Goal: Task Accomplishment & Management: Complete application form

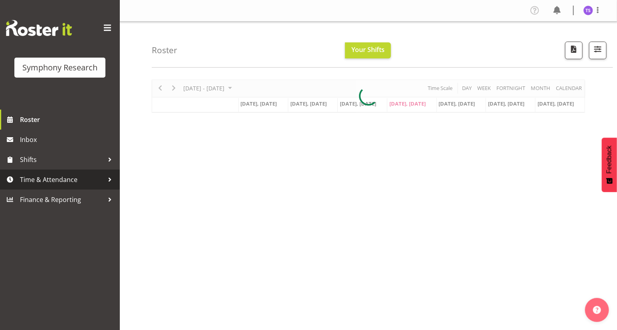
click at [38, 180] on span "Time & Attendance" at bounding box center [62, 179] width 84 height 12
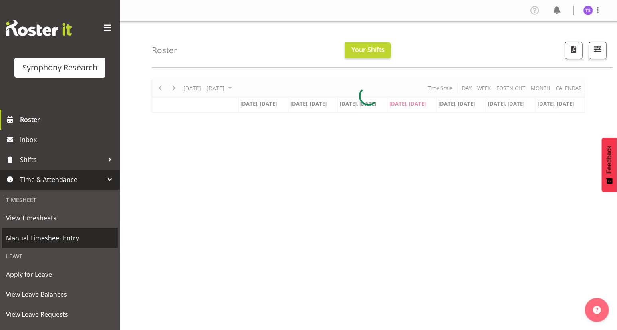
click at [51, 239] on span "Manual Timesheet Entry" at bounding box center [60, 238] width 108 height 12
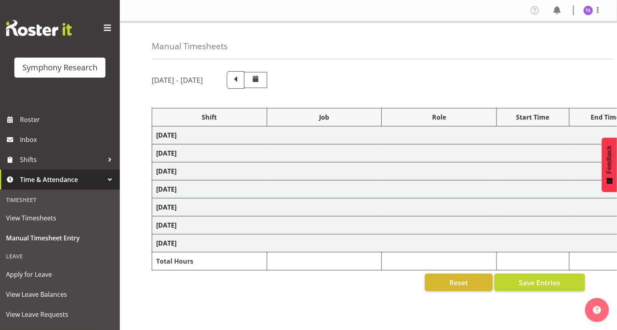
select select "81561"
select select "10587"
select select "47"
select select "81561"
select select "10587"
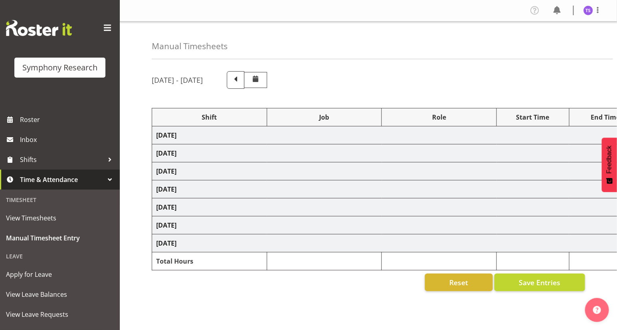
select select "47"
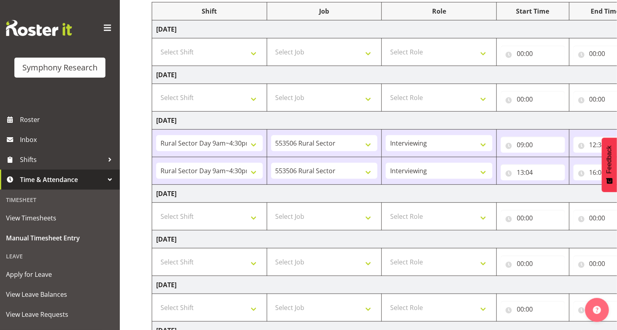
scroll to position [109, 0]
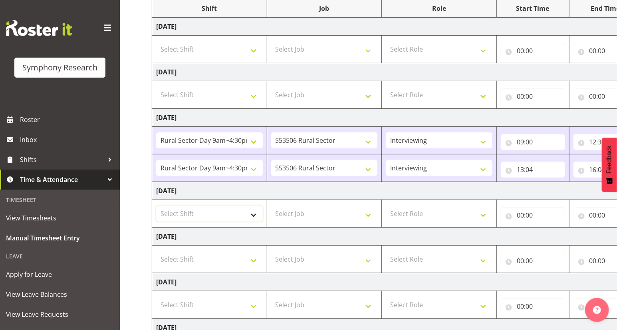
click at [251, 214] on select "Select Shift !!Weekend Residential (Roster IT Shift Label) *Business 9/10am ~ 4…" at bounding box center [209, 213] width 107 height 16
select select "81561"
click at [156, 205] on select "Select Shift !!Weekend Residential (Roster IT Shift Label) *Business 9/10am ~ 4…" at bounding box center [209, 213] width 107 height 16
click at [365, 213] on select "Select Job 550060 IF Admin 553492 World Poll Aus Wave 2 Main 2025 553493 World …" at bounding box center [324, 213] width 107 height 16
select select "10587"
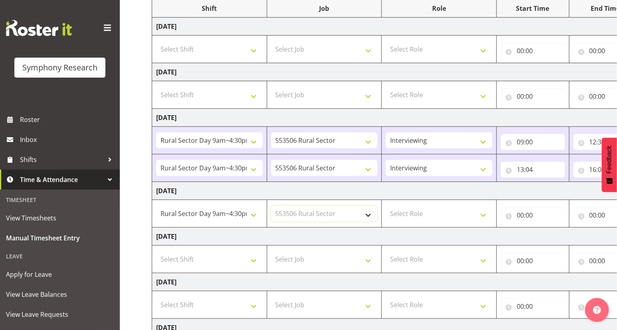
click at [271, 205] on select "Select Job 550060 IF Admin 553492 World Poll Aus Wave 2 Main 2025 553493 World …" at bounding box center [324, 213] width 107 height 16
click at [485, 212] on select "Select Role Briefing Interviewing" at bounding box center [439, 213] width 107 height 16
select select "47"
click at [386, 205] on select "Select Role Briefing Interviewing" at bounding box center [439, 213] width 107 height 16
click at [521, 216] on input "00:00" at bounding box center [533, 215] width 64 height 16
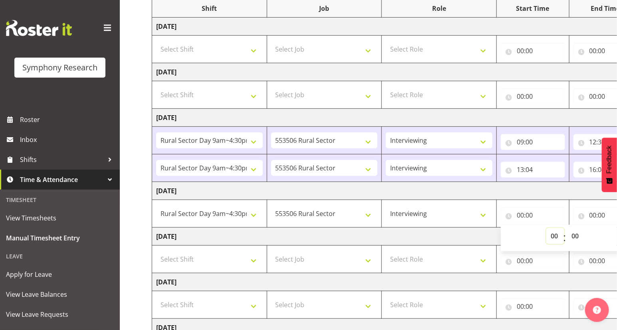
click at [553, 236] on select "00 01 02 03 04 05 06 07 08 09 10 11 12 13 14 15 16 17 18 19 20 21 22 23" at bounding box center [556, 236] width 18 height 16
select select "9"
click at [547, 228] on select "00 01 02 03 04 05 06 07 08 09 10 11 12 13 14 15 16 17 18 19 20 21 22 23" at bounding box center [556, 236] width 18 height 16
type input "09:00"
click at [593, 215] on input "00:00" at bounding box center [606, 215] width 64 height 16
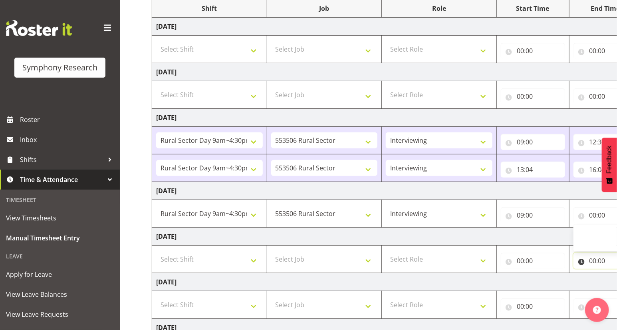
click at [594, 259] on input "00:00" at bounding box center [606, 261] width 64 height 16
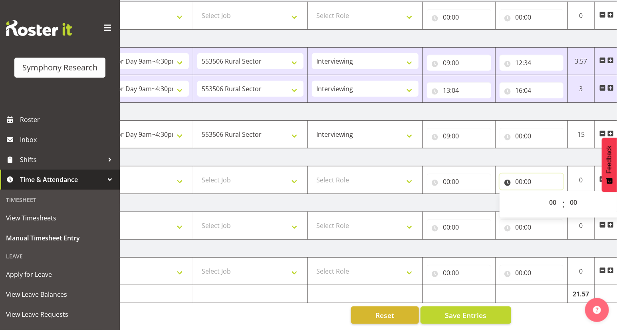
scroll to position [0, 94]
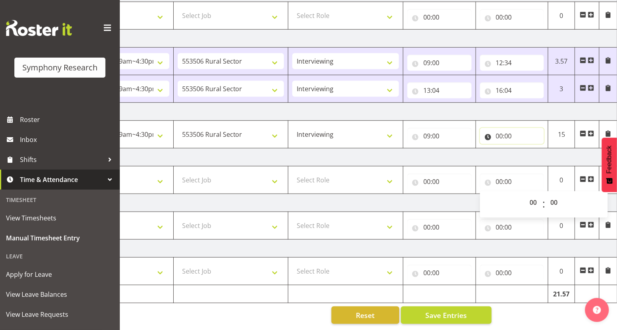
click at [498, 131] on input "00:00" at bounding box center [512, 136] width 64 height 16
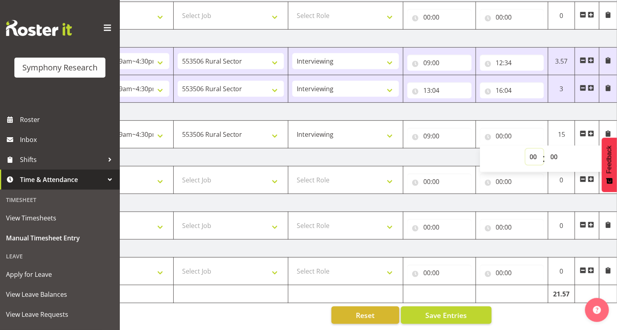
click at [532, 152] on select "00 01 02 03 04 05 06 07 08 09 10 11 12 13 14 15 16 17 18 19 20 21 22 23" at bounding box center [535, 157] width 18 height 16
select select "12"
click at [526, 149] on select "00 01 02 03 04 05 06 07 08 09 10 11 12 13 14 15 16 17 18 19 20 21 22 23" at bounding box center [535, 157] width 18 height 16
type input "12:00"
click at [553, 153] on select "00 01 02 03 04 05 06 07 08 09 10 11 12 13 14 15 16 17 18 19 20 21 22 23 24 25 2…" at bounding box center [556, 157] width 18 height 16
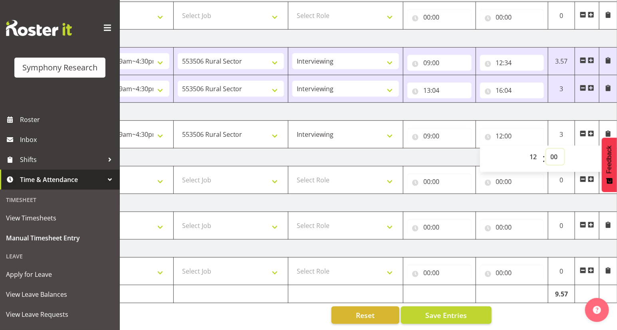
select select "31"
click at [547, 149] on select "00 01 02 03 04 05 06 07 08 09 10 11 12 13 14 15 16 17 18 19 20 21 22 23 24 25 2…" at bounding box center [556, 157] width 18 height 16
type input "12:31"
click at [592, 130] on span at bounding box center [591, 133] width 6 height 6
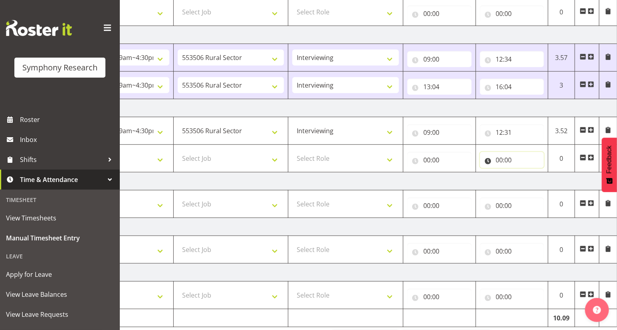
click at [498, 158] on input "00:00" at bounding box center [512, 160] width 64 height 16
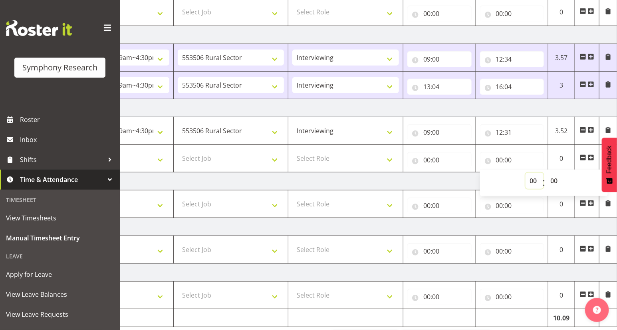
click at [534, 181] on select "00 01 02 03 04 05 06 07 08 09 10 11 12 13 14 15 16 17 18 19 20 21 22 23" at bounding box center [535, 181] width 18 height 16
select select "16"
click at [526, 173] on select "00 01 02 03 04 05 06 07 08 09 10 11 12 13 14 15 16 17 18 19 20 21 22 23" at bounding box center [535, 181] width 18 height 16
type input "16:00"
click at [428, 161] on input "00:00" at bounding box center [440, 160] width 64 height 16
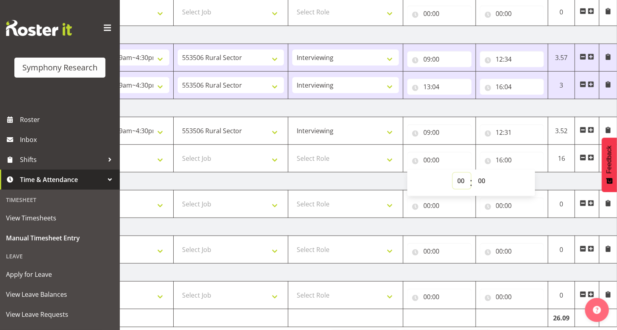
click at [458, 180] on select "00 01 02 03 04 05 06 07 08 09 10 11 12 13 14 15 16 17 18 19 20 21 22 23" at bounding box center [462, 181] width 18 height 16
select select "13"
click at [453, 173] on select "00 01 02 03 04 05 06 07 08 09 10 11 12 13 14 15 16 17 18 19 20 21 22 23" at bounding box center [462, 181] width 18 height 16
type input "13:00"
click at [481, 179] on select "00 01 02 03 04 05 06 07 08 09 10 11 12 13 14 15 16 17 18 19 20 21 22 23 24 25 2…" at bounding box center [483, 181] width 18 height 16
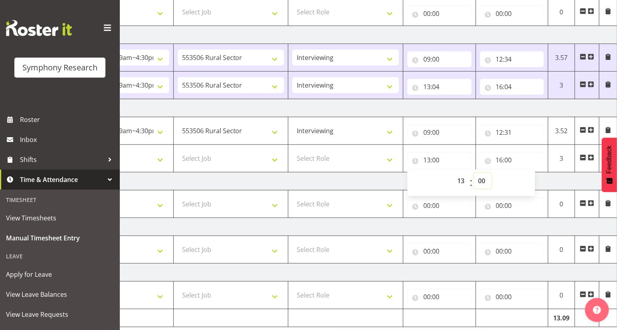
select select "1"
click at [474, 173] on select "00 01 02 03 04 05 06 07 08 09 10 11 12 13 14 15 16 17 18 19 20 21 22 23 24 25 2…" at bounding box center [483, 181] width 18 height 16
type input "13:01"
click at [389, 157] on select "Select Role Briefing Interviewing" at bounding box center [346, 158] width 107 height 16
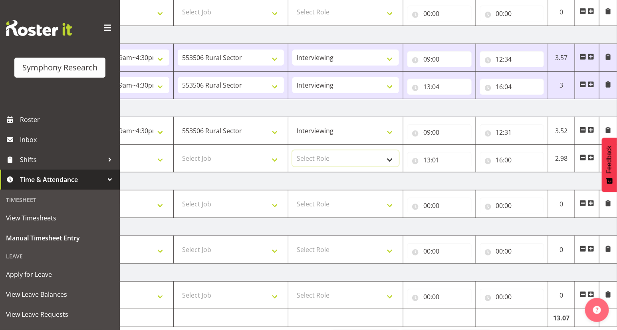
select select "47"
click at [293, 150] on select "Select Role Briefing Interviewing" at bounding box center [346, 158] width 107 height 16
click at [275, 161] on select "Select Job 550060 IF Admin 553492 World Poll Aus Wave 2 Main 2025 553493 World …" at bounding box center [231, 158] width 107 height 16
select select "10587"
click at [178, 150] on select "Select Job 550060 IF Admin 553492 World Poll Aus Wave 2 Main 2025 553493 World …" at bounding box center [231, 158] width 107 height 16
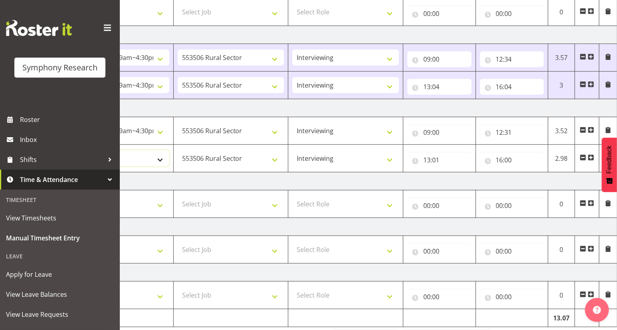
click at [160, 160] on select "Select Shift !!Weekend Residential (Roster IT Shift Label) *Business 9/10am ~ 4…" at bounding box center [116, 158] width 107 height 16
select select "81561"
click at [63, 150] on select "Select Shift !!Weekend Residential (Roster IT Shift Label) *Business 9/10am ~ 4…" at bounding box center [116, 158] width 107 height 16
click at [591, 156] on span at bounding box center [591, 157] width 6 height 6
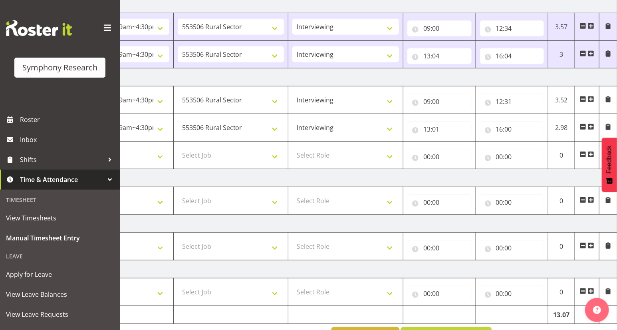
scroll to position [246, 0]
